Goal: Information Seeking & Learning: Check status

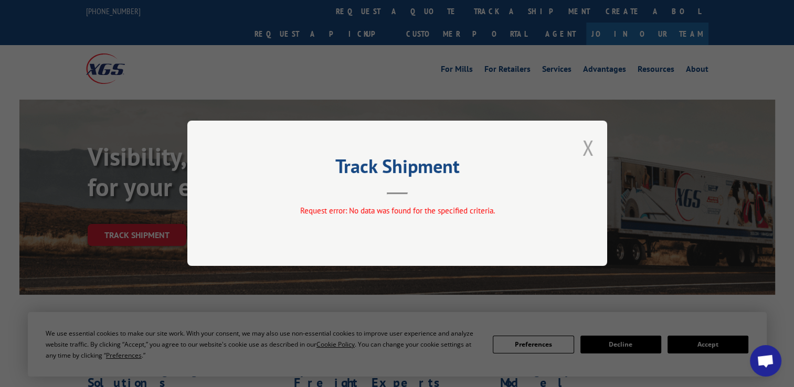
click at [592, 152] on button "Close modal" at bounding box center [589, 148] width 12 height 28
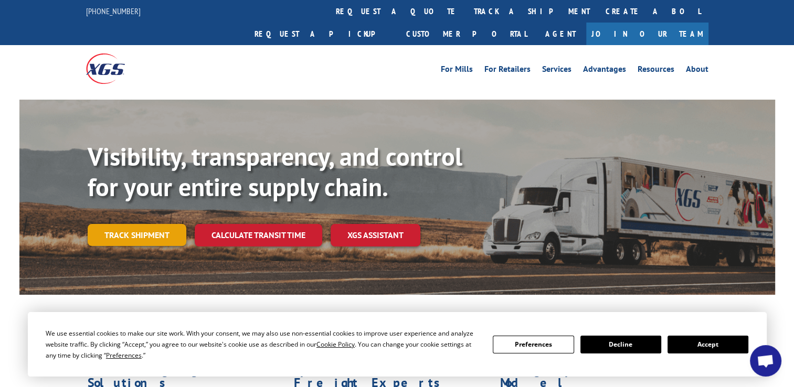
click at [145, 224] on link "Track shipment" at bounding box center [137, 235] width 99 height 22
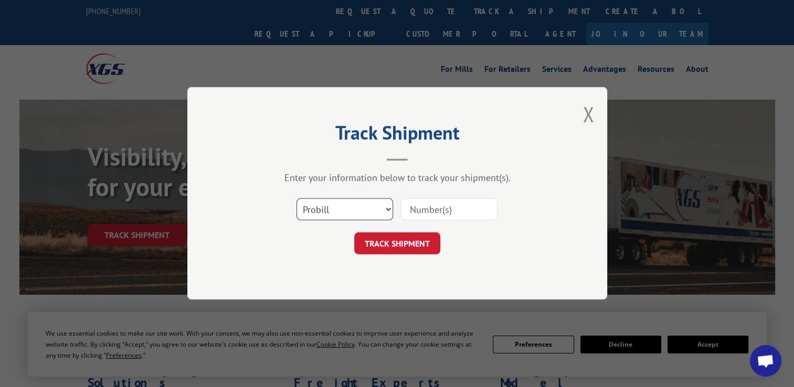
click at [390, 212] on select "Select category... Probill BOL PO" at bounding box center [345, 210] width 97 height 22
select select "bol"
click at [297, 199] on select "Select category... Probill BOL PO" at bounding box center [345, 210] width 97 height 22
click at [408, 208] on input at bounding box center [449, 210] width 97 height 22
paste input "54393174"
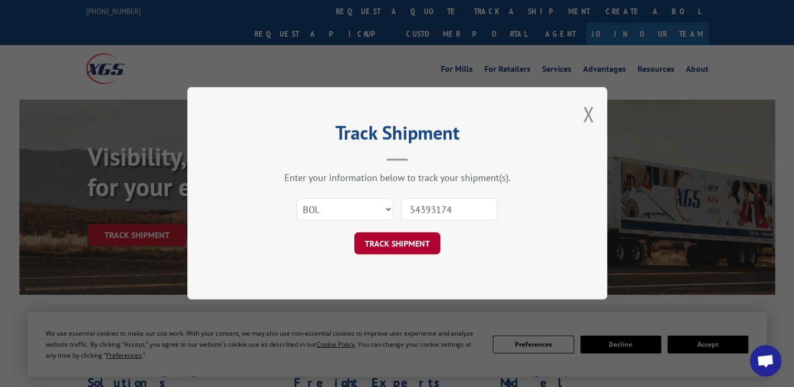
type input "54393174"
click at [386, 252] on button "TRACK SHIPMENT" at bounding box center [397, 244] width 86 height 22
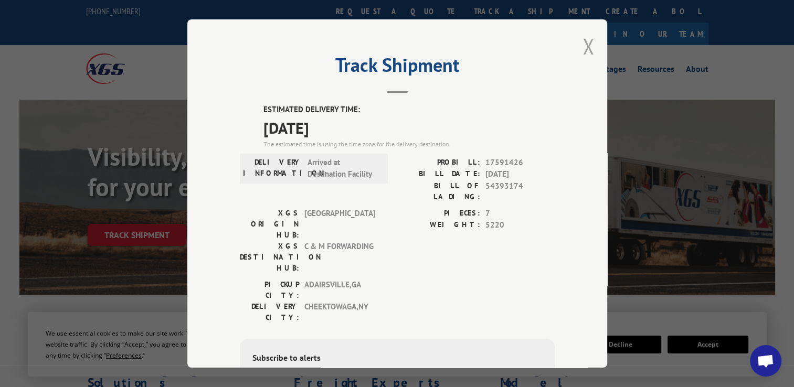
click at [584, 48] on button "Close modal" at bounding box center [589, 47] width 12 height 28
